Goal: Use online tool/utility: Utilize a website feature to perform a specific function

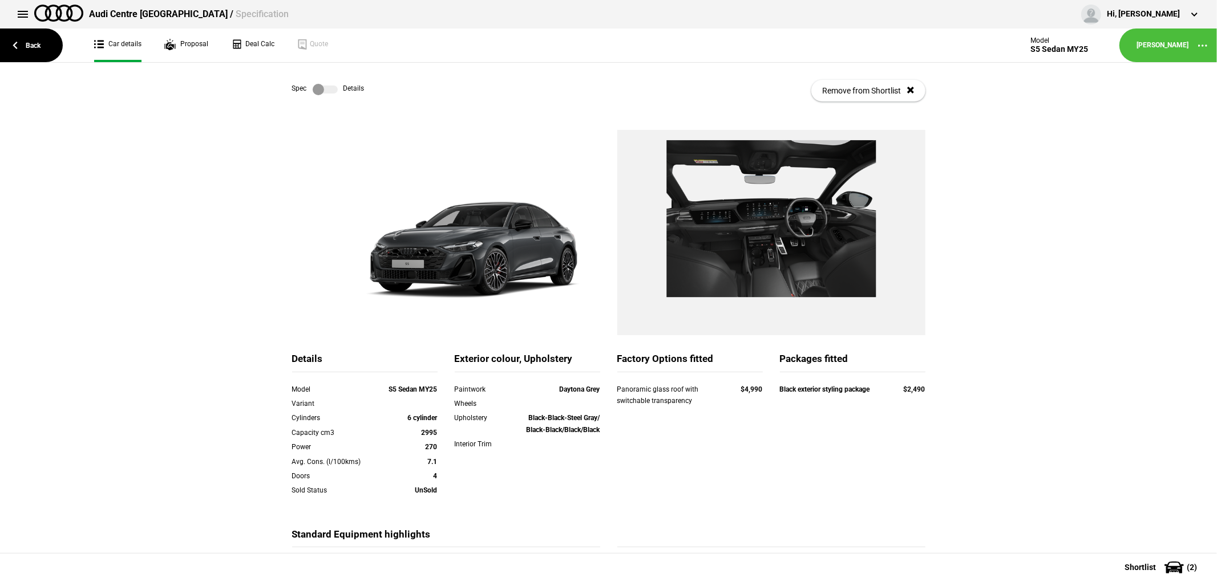
click at [314, 84] on label at bounding box center [325, 89] width 25 height 11
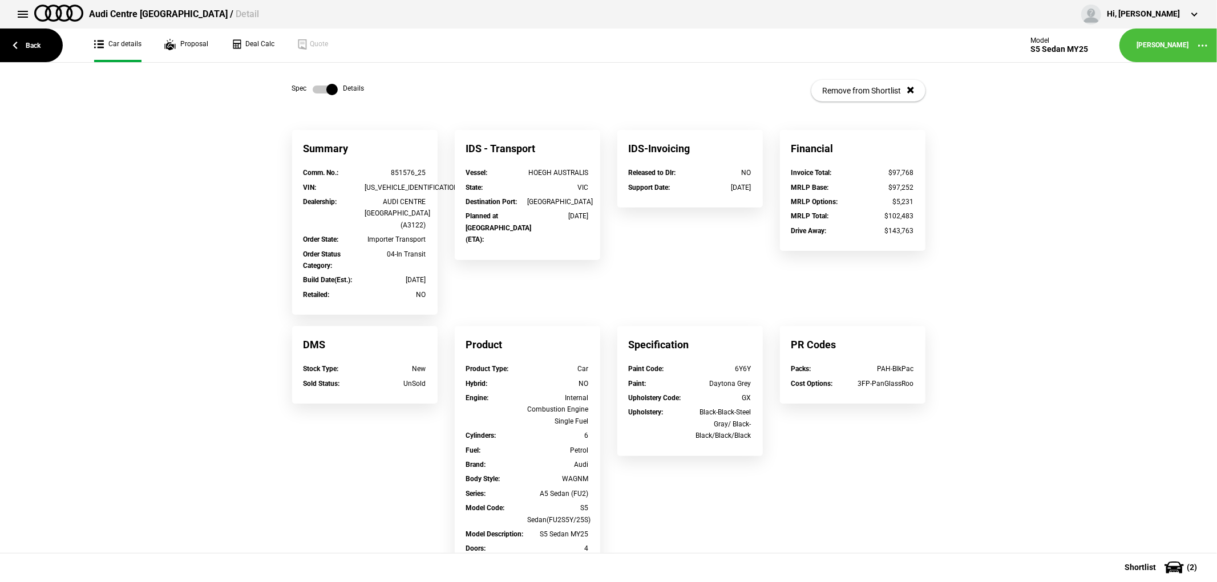
click at [314, 84] on label at bounding box center [325, 89] width 25 height 11
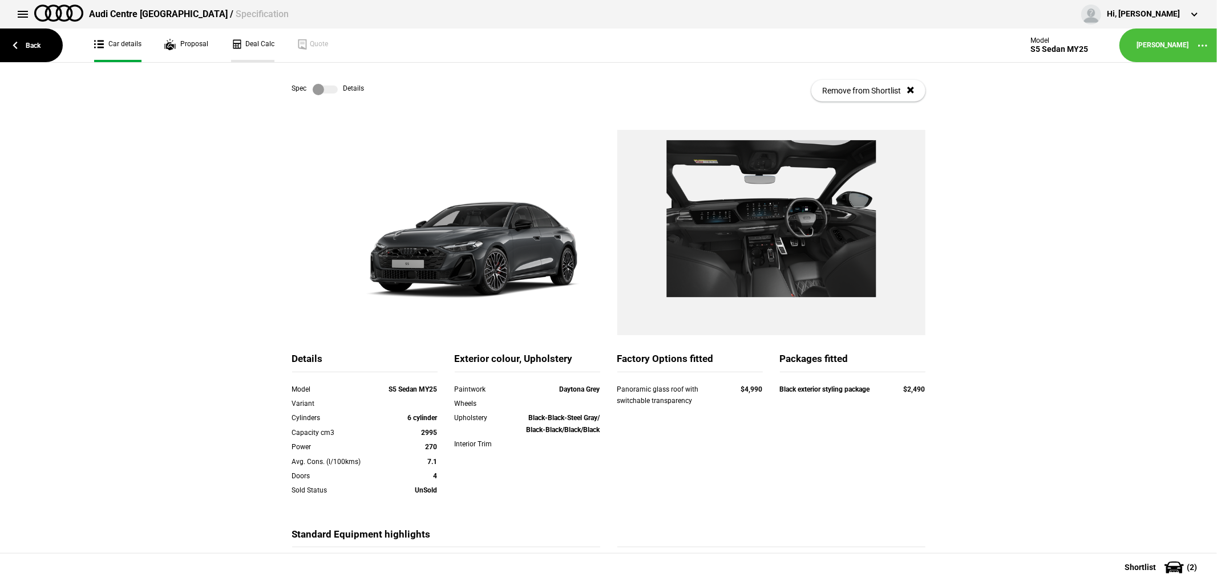
click at [252, 34] on link "Deal Calc" at bounding box center [252, 46] width 43 height 34
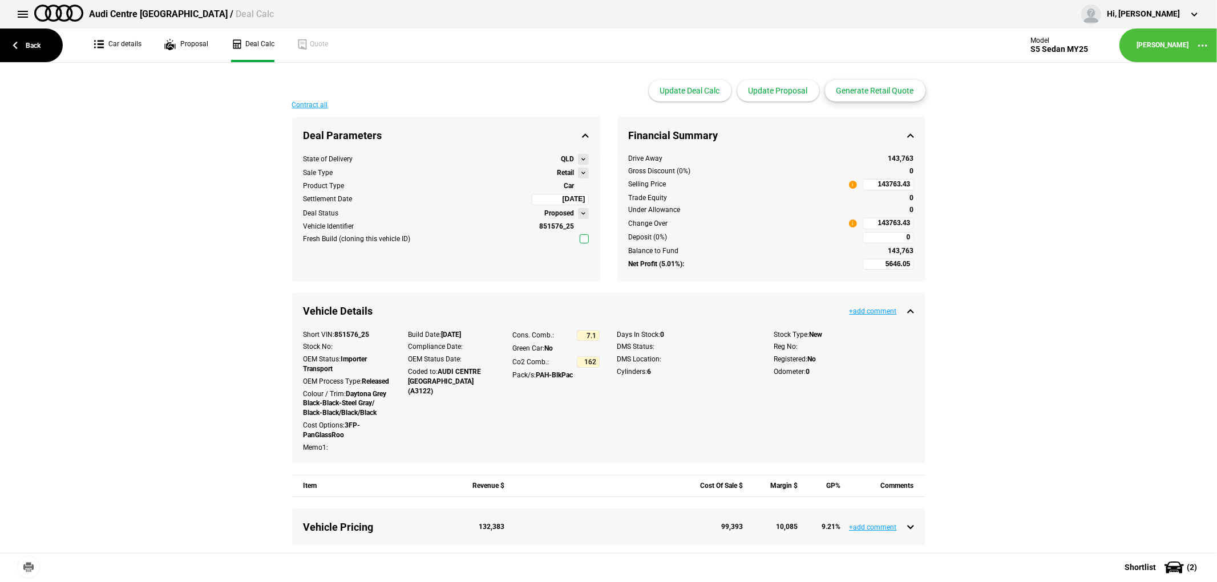
click at [860, 90] on button "Generate Retail Quote" at bounding box center [875, 91] width 100 height 22
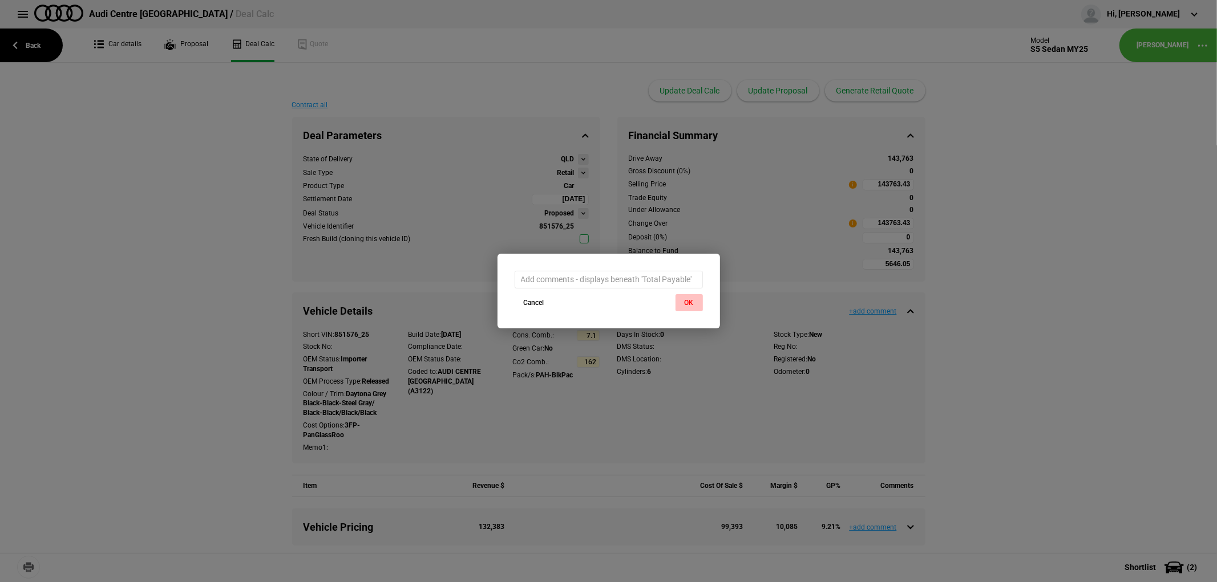
click at [683, 301] on button "OK" at bounding box center [688, 302] width 27 height 17
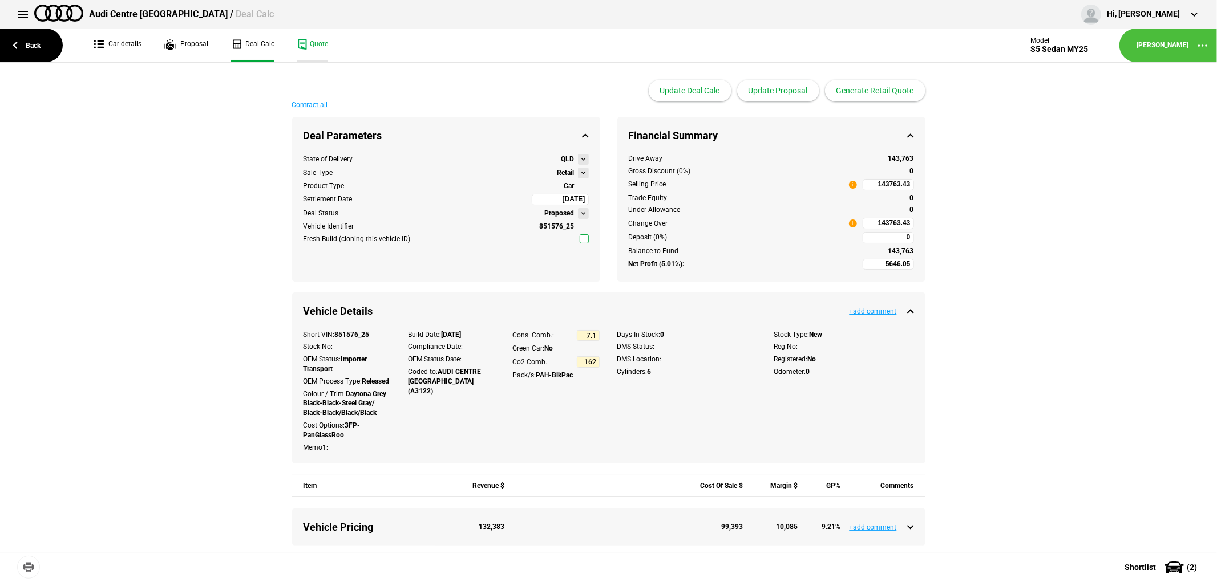
click at [317, 48] on link "Quote" at bounding box center [312, 46] width 31 height 34
